Goal: Task Accomplishment & Management: Manage account settings

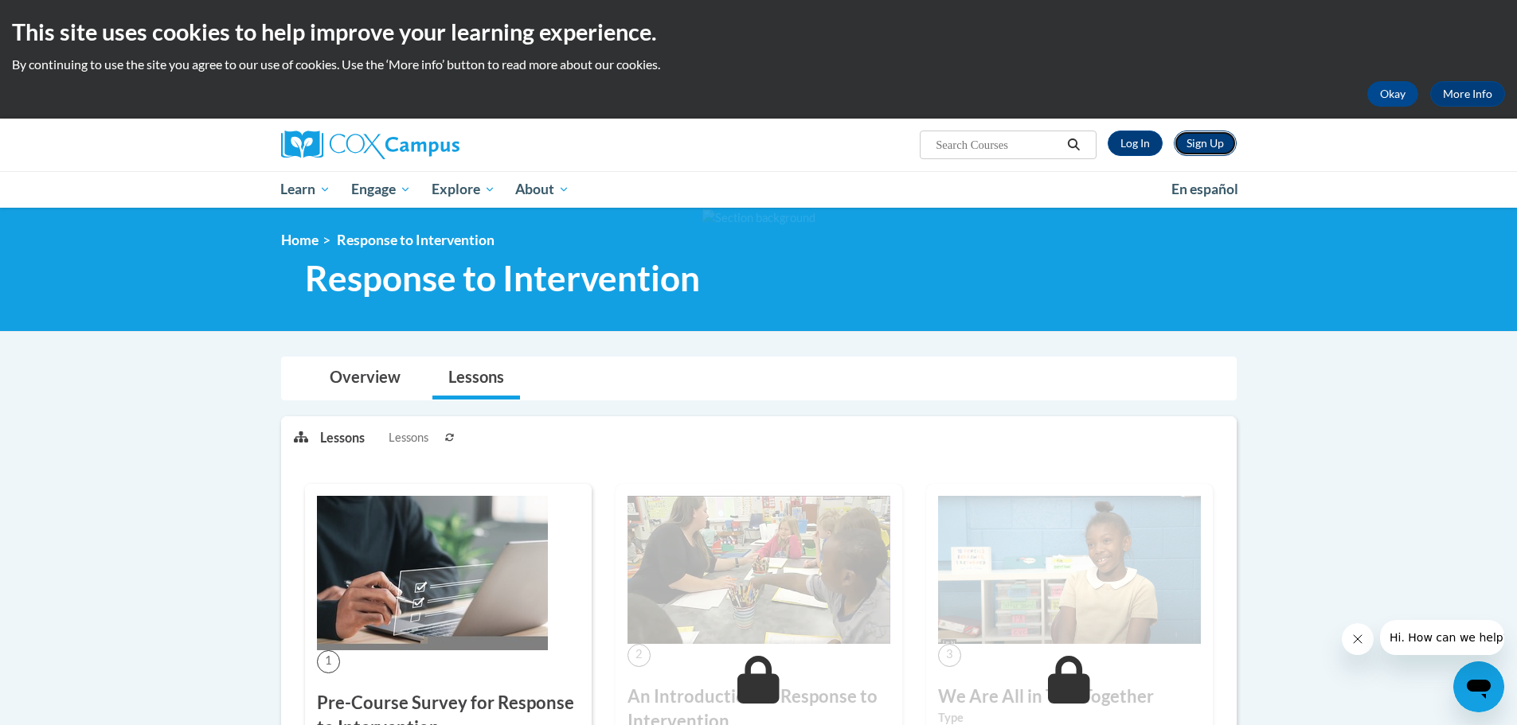
click at [1196, 143] on link "Sign Up" at bounding box center [1205, 143] width 63 height 25
click at [1116, 139] on link "Log In" at bounding box center [1135, 143] width 55 height 25
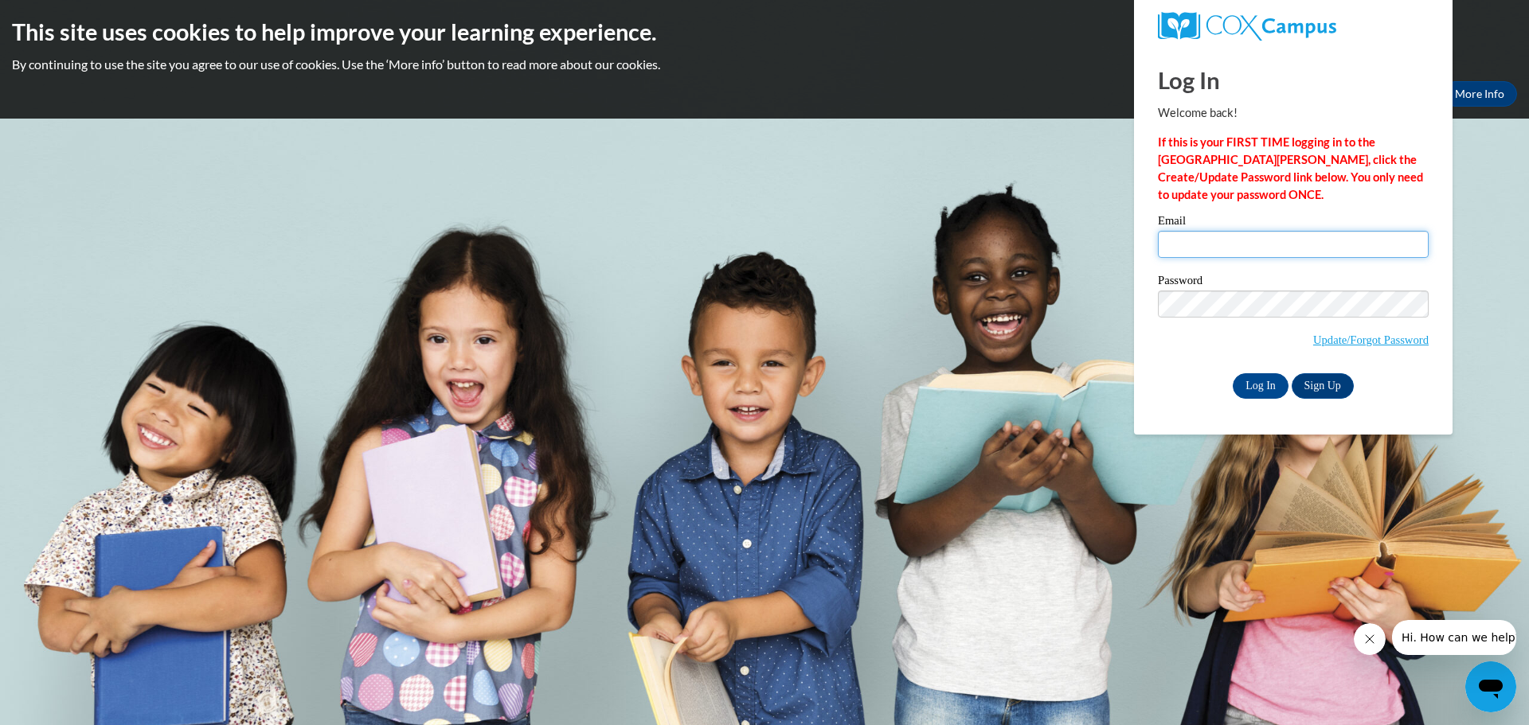
click at [1245, 257] on input "Email" at bounding box center [1293, 244] width 271 height 27
type input "sam.penry@ruralvirtual.org"
click at [1255, 385] on input "Log In" at bounding box center [1261, 385] width 56 height 25
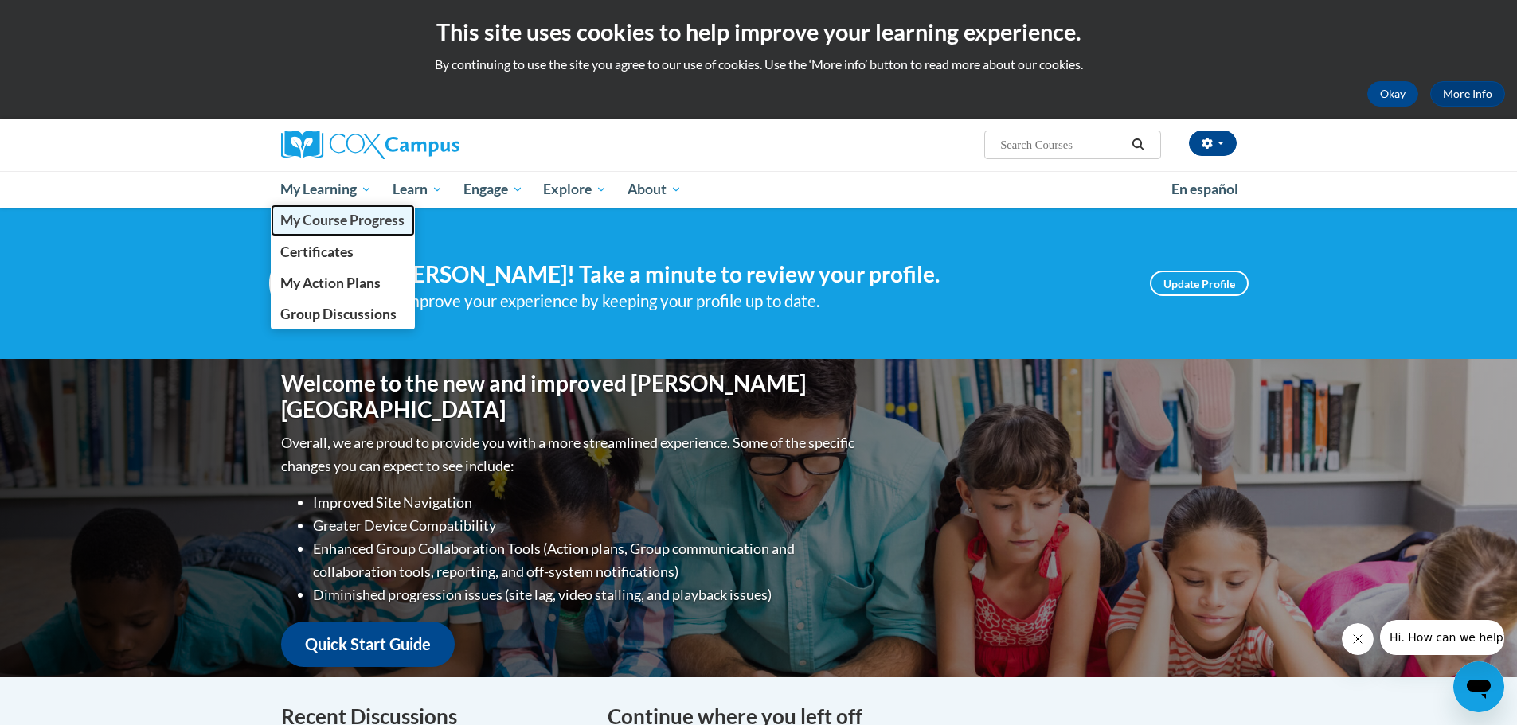
click at [330, 213] on span "My Course Progress" at bounding box center [342, 220] width 124 height 17
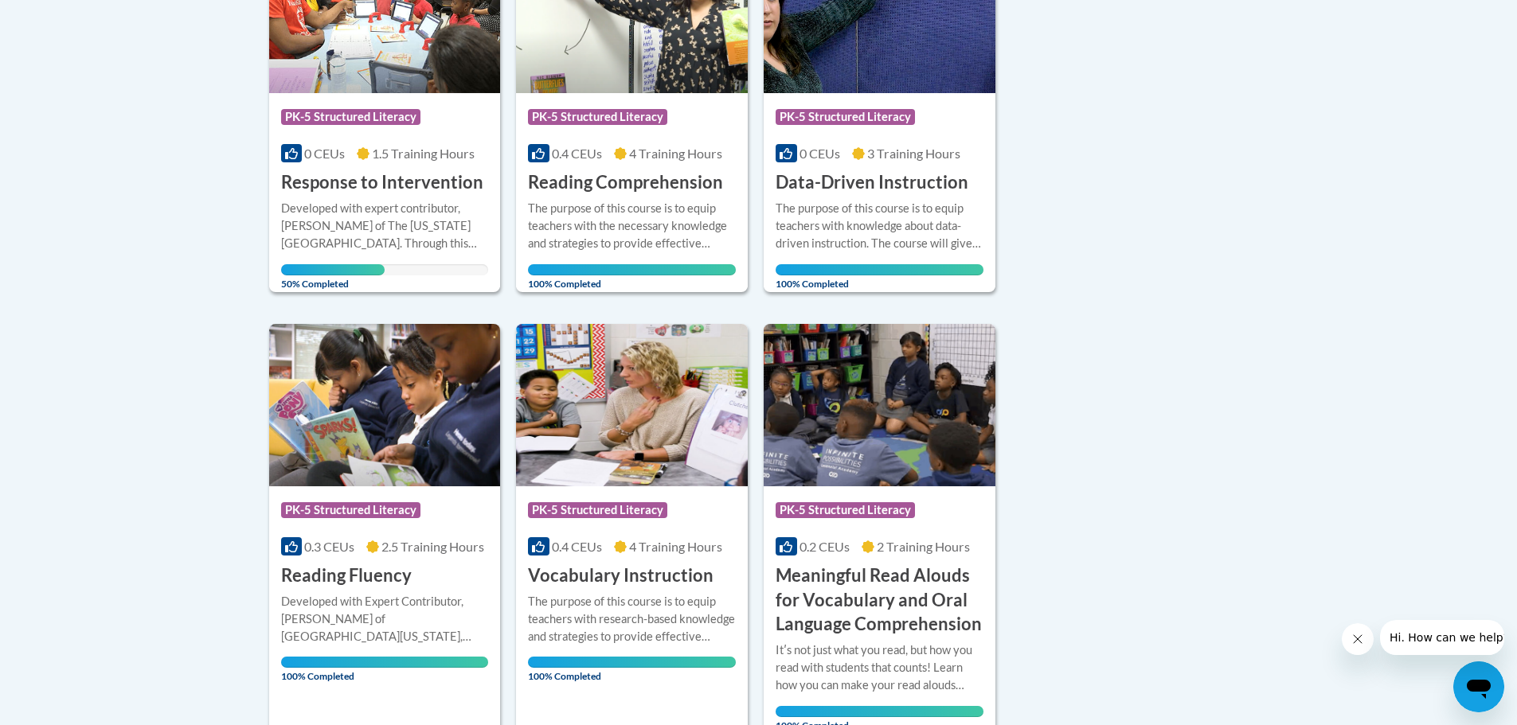
scroll to position [557, 0]
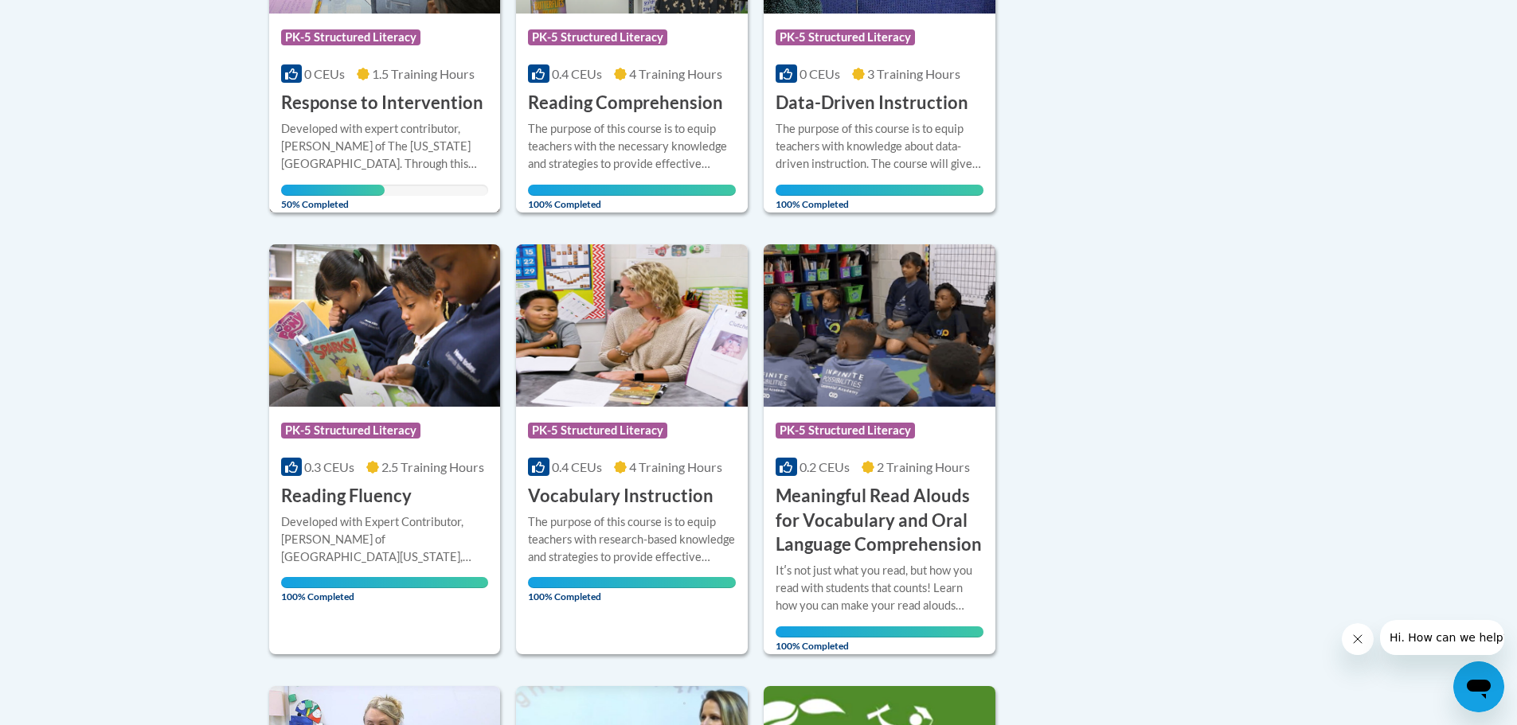
click at [413, 101] on h3 "Response to Intervention" at bounding box center [382, 103] width 202 height 25
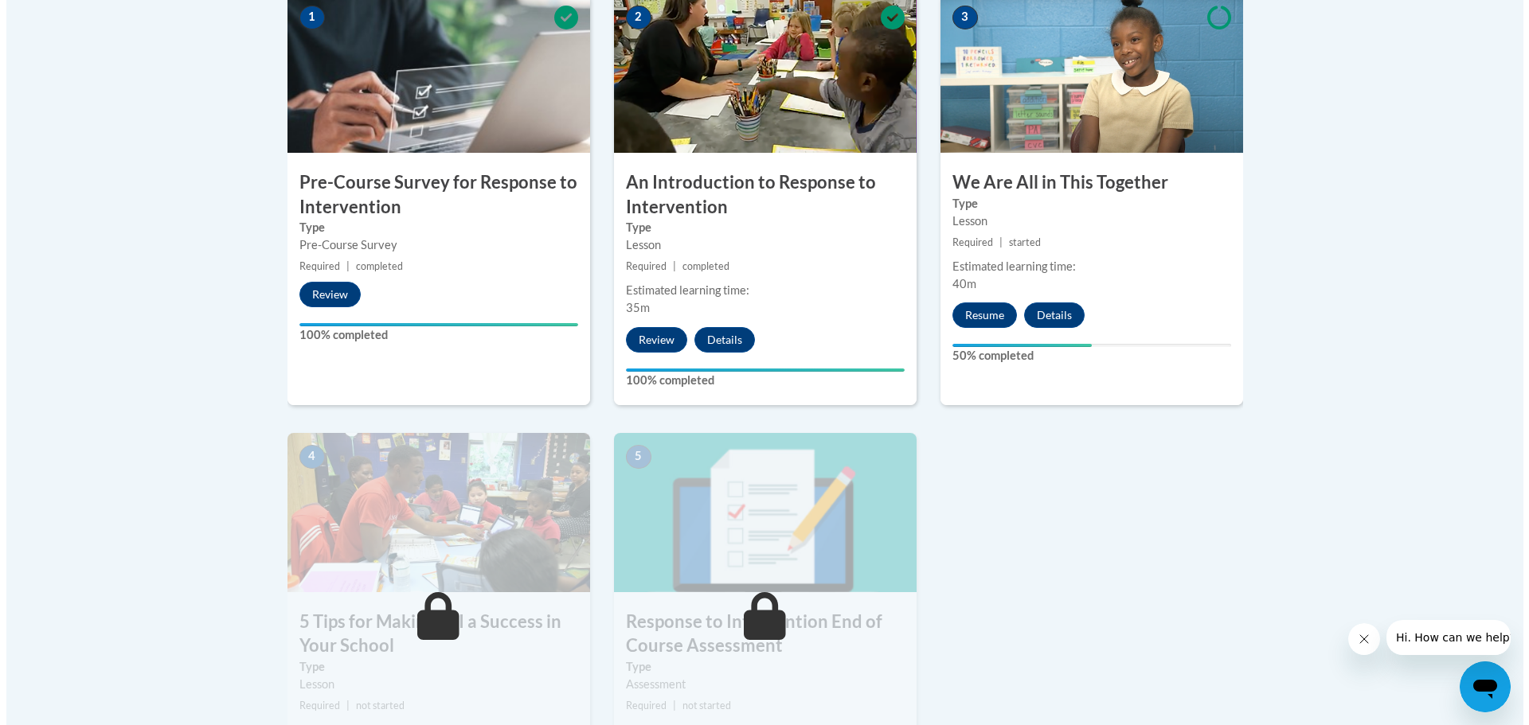
scroll to position [717, 0]
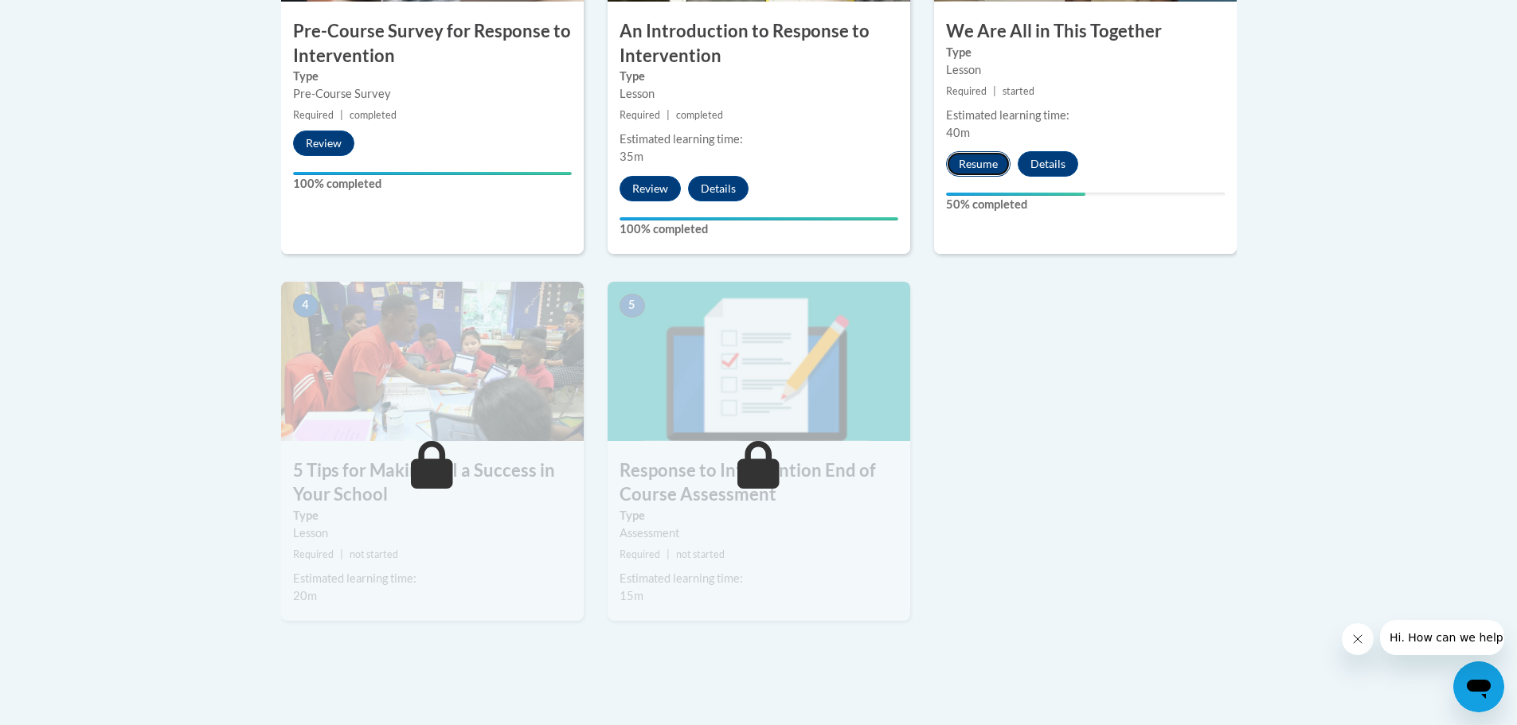
click at [975, 159] on button "Resume" at bounding box center [978, 163] width 65 height 25
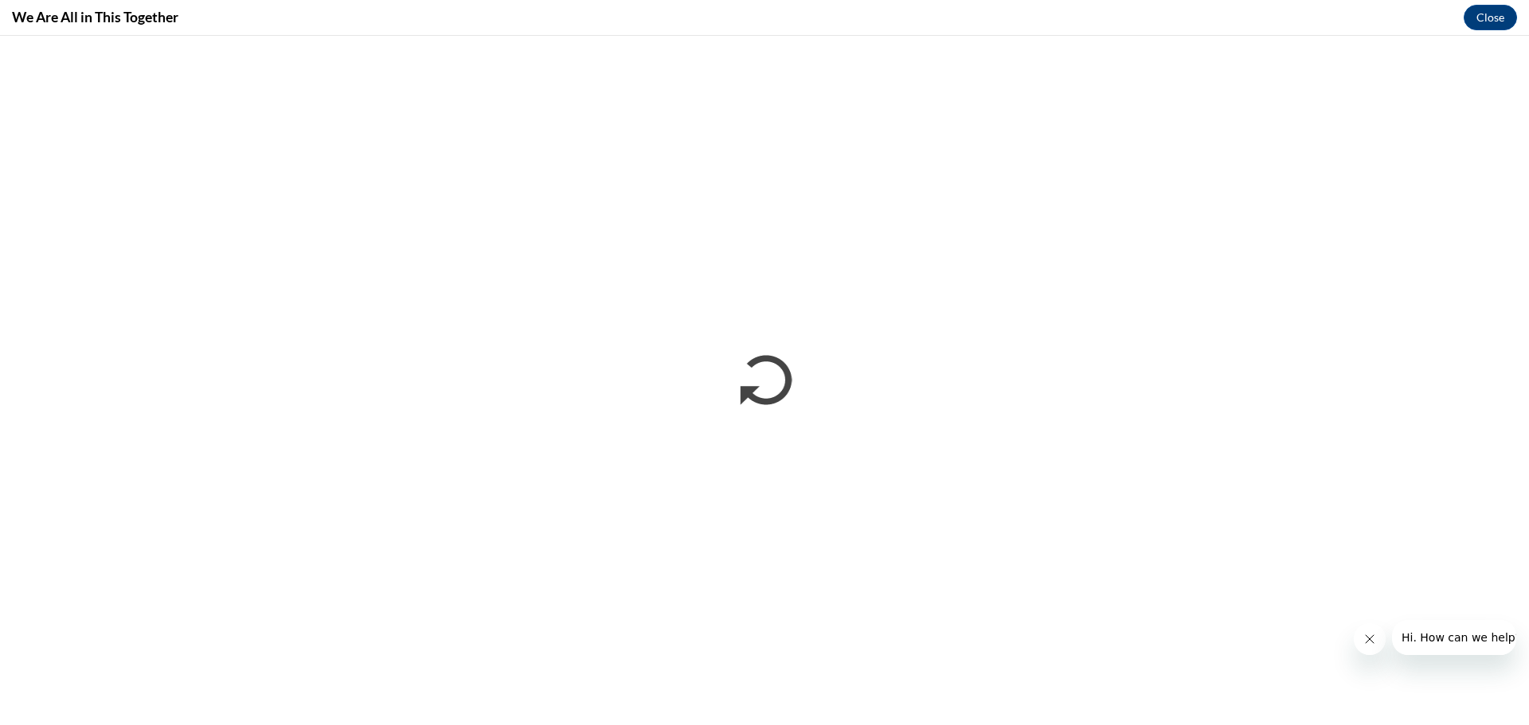
scroll to position [0, 0]
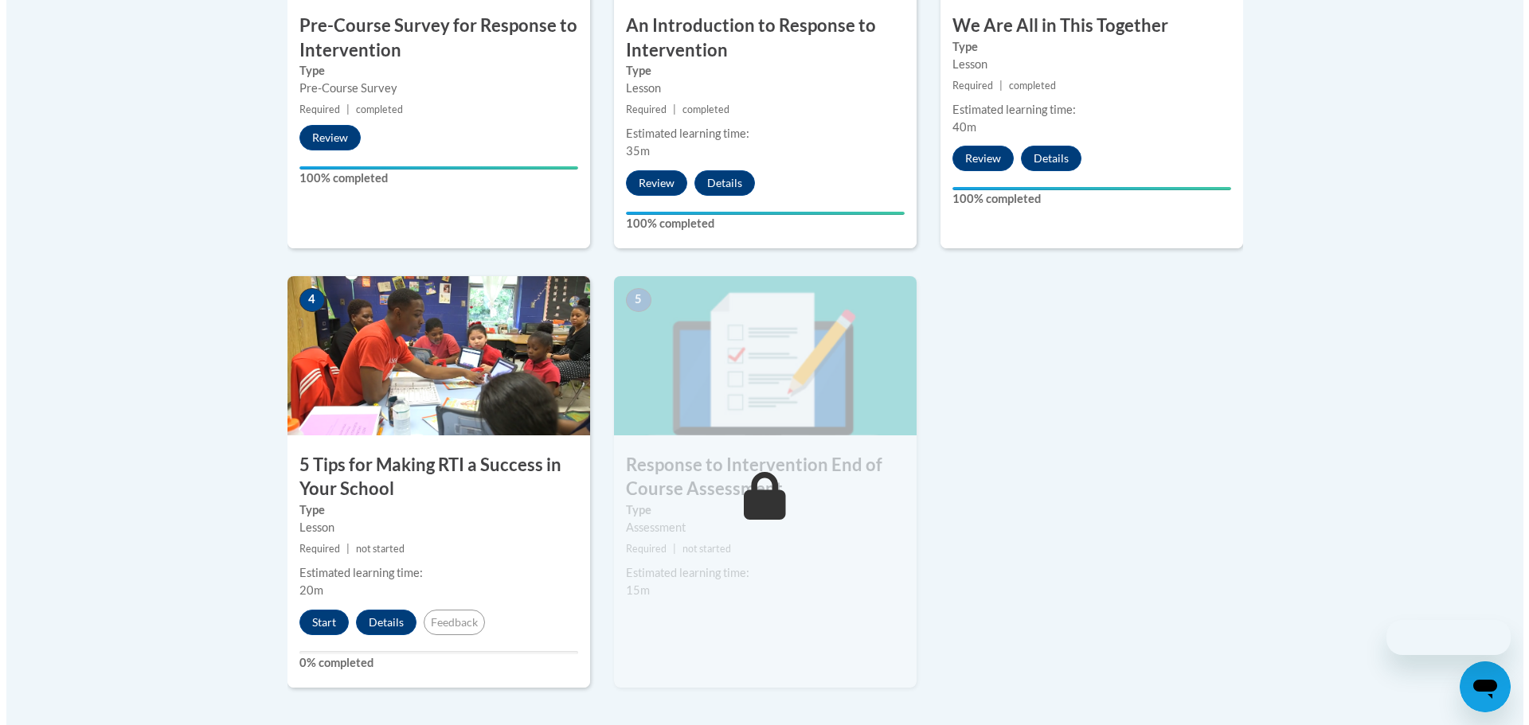
scroll to position [796, 0]
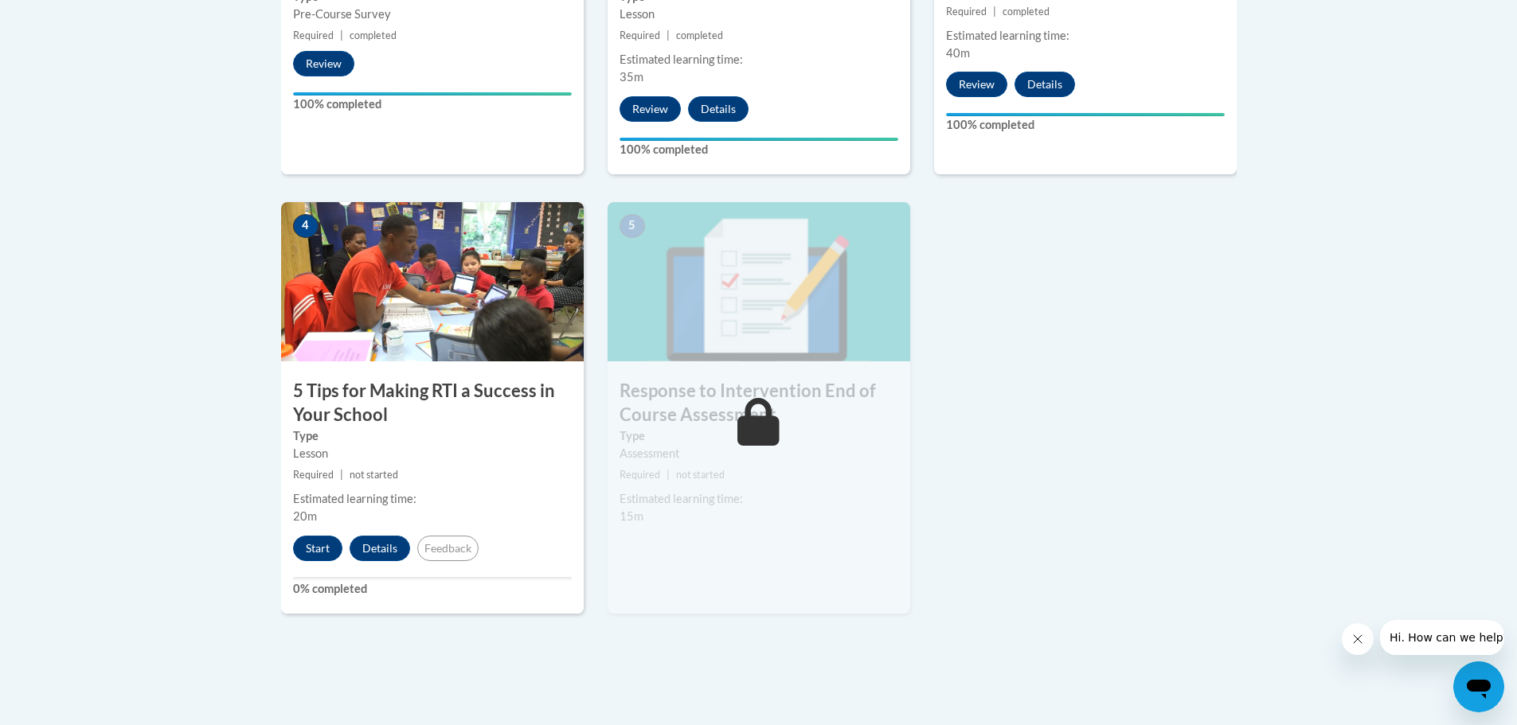
click at [442, 352] on img at bounding box center [432, 281] width 303 height 159
click at [327, 549] on button "Start" at bounding box center [317, 548] width 49 height 25
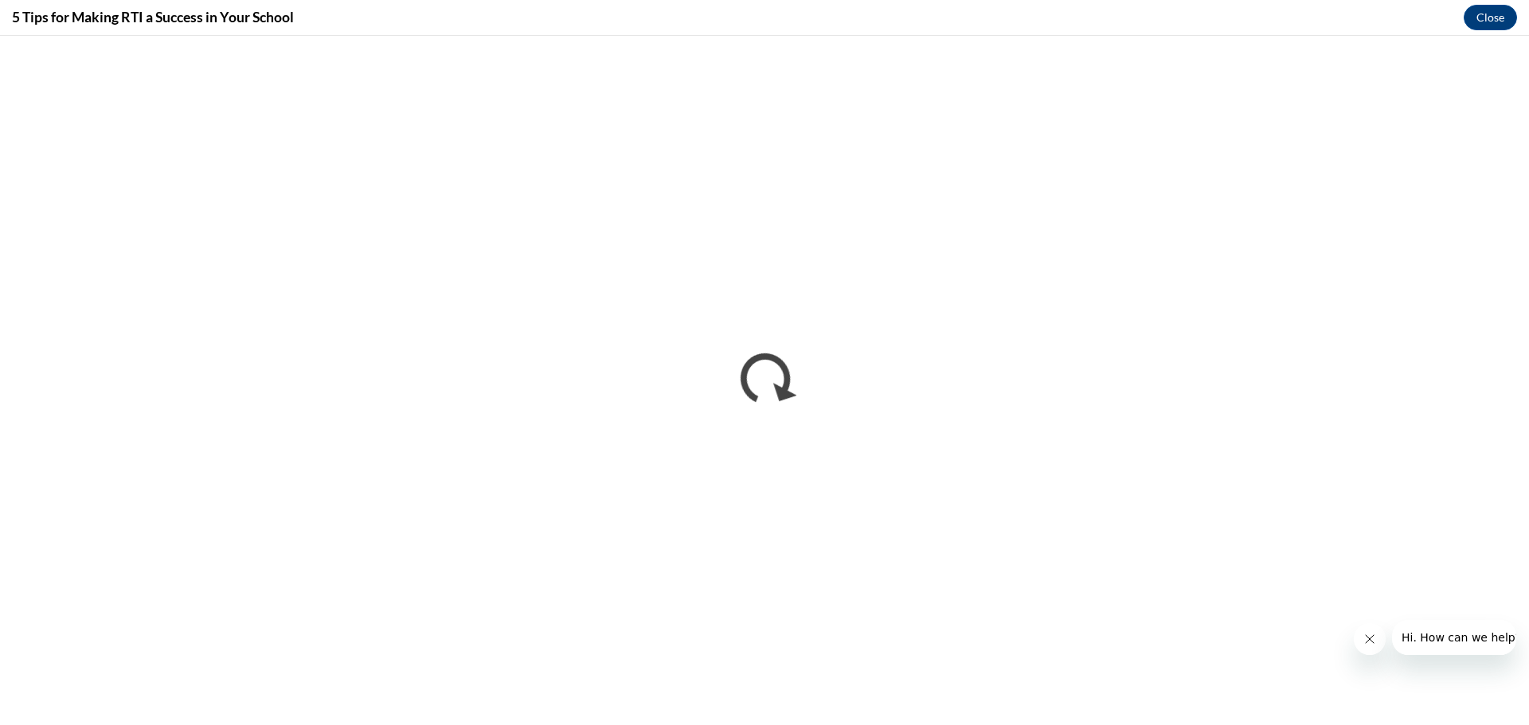
scroll to position [0, 0]
